Goal: Transaction & Acquisition: Download file/media

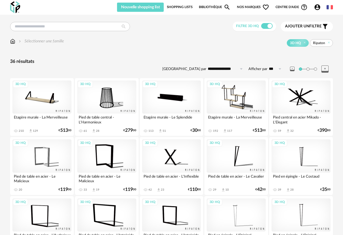
click at [243, 151] on div "3D HQ" at bounding box center [235, 155] width 59 height 33
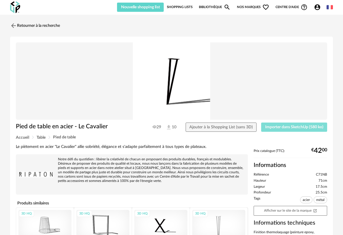
click at [280, 129] on span "Importer dans SketchUp (580 ko)" at bounding box center [294, 127] width 58 height 4
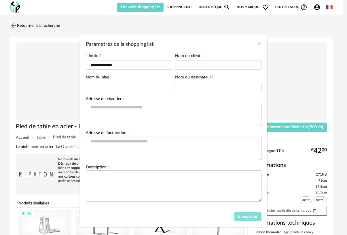
click at [242, 218] on span "Enregistrer" at bounding box center [247, 216] width 19 height 4
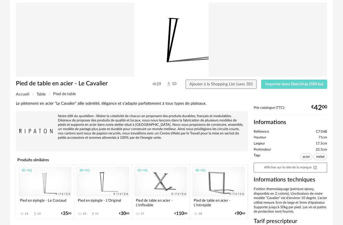
scroll to position [43, 0]
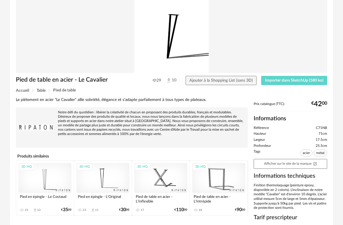
click at [96, 186] on div "3D HQ" at bounding box center [102, 178] width 53 height 30
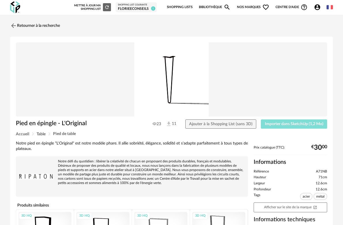
click at [279, 127] on button "Importer dans SketchUp (1,2 Mo)" at bounding box center [294, 123] width 66 height 9
